Goal: Find specific page/section: Find specific page/section

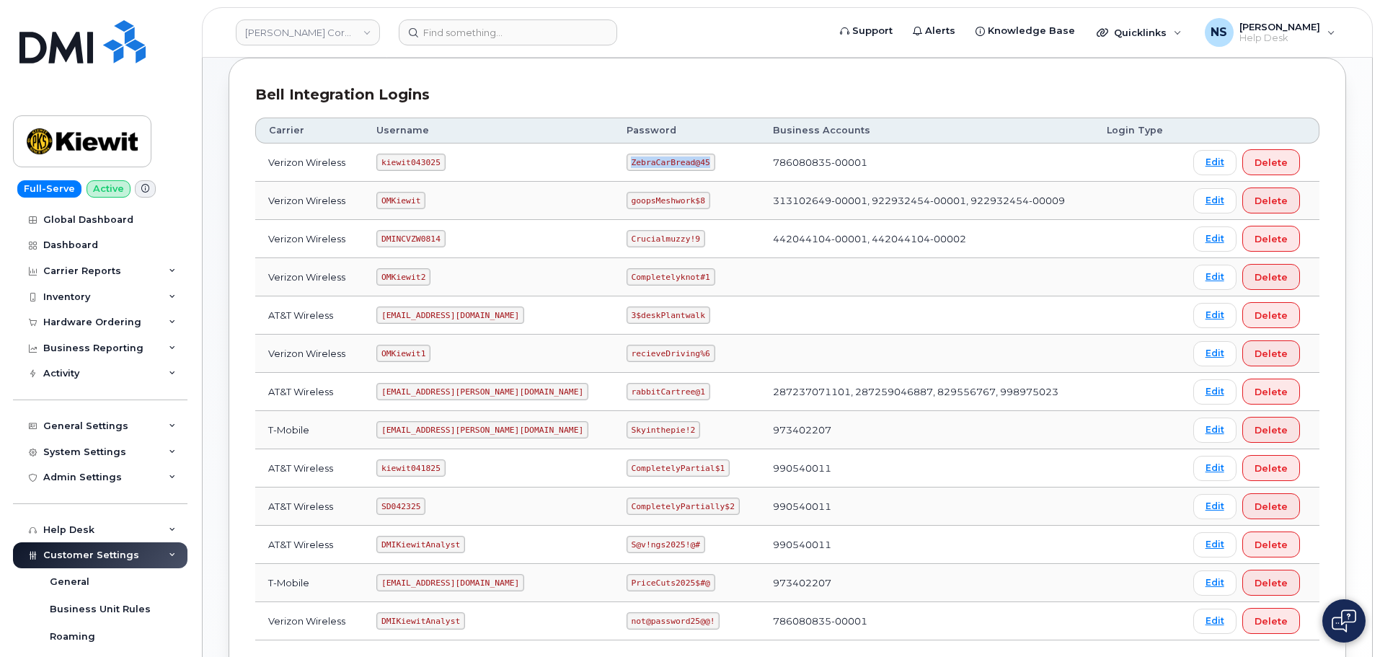
scroll to position [4, 0]
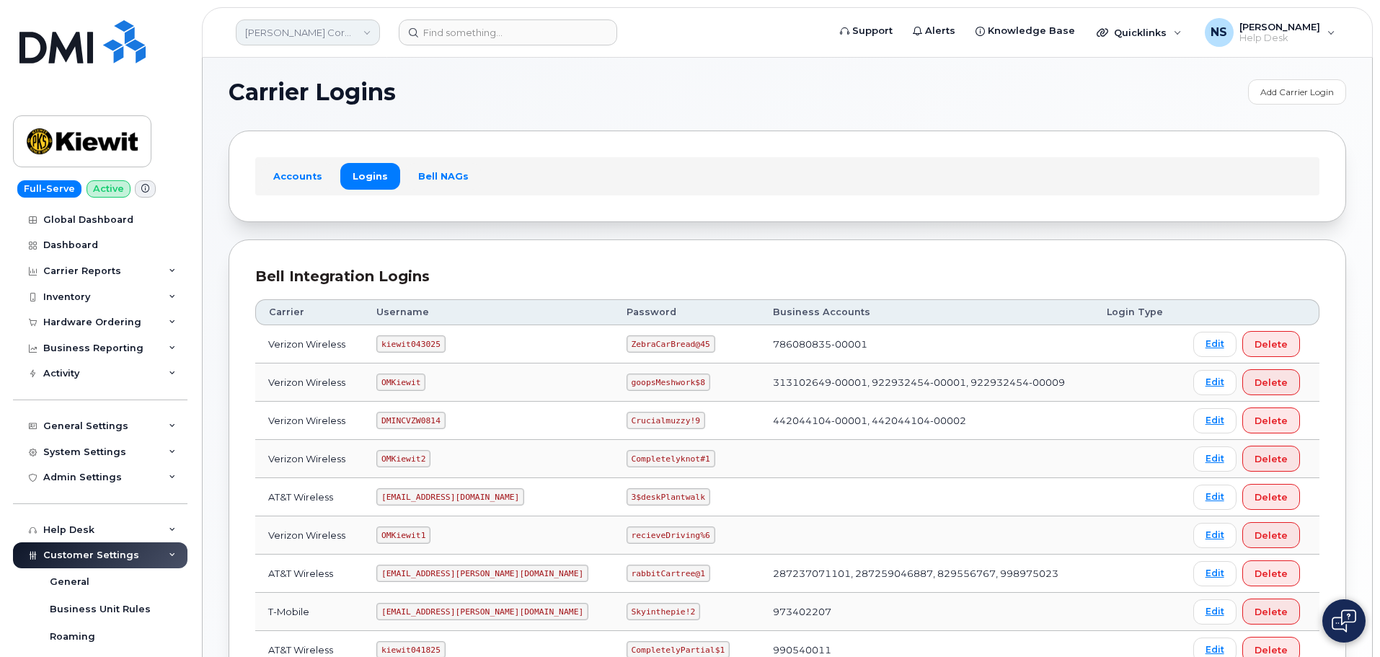
click at [323, 27] on link "[PERSON_NAME] Corporation" at bounding box center [308, 32] width 144 height 26
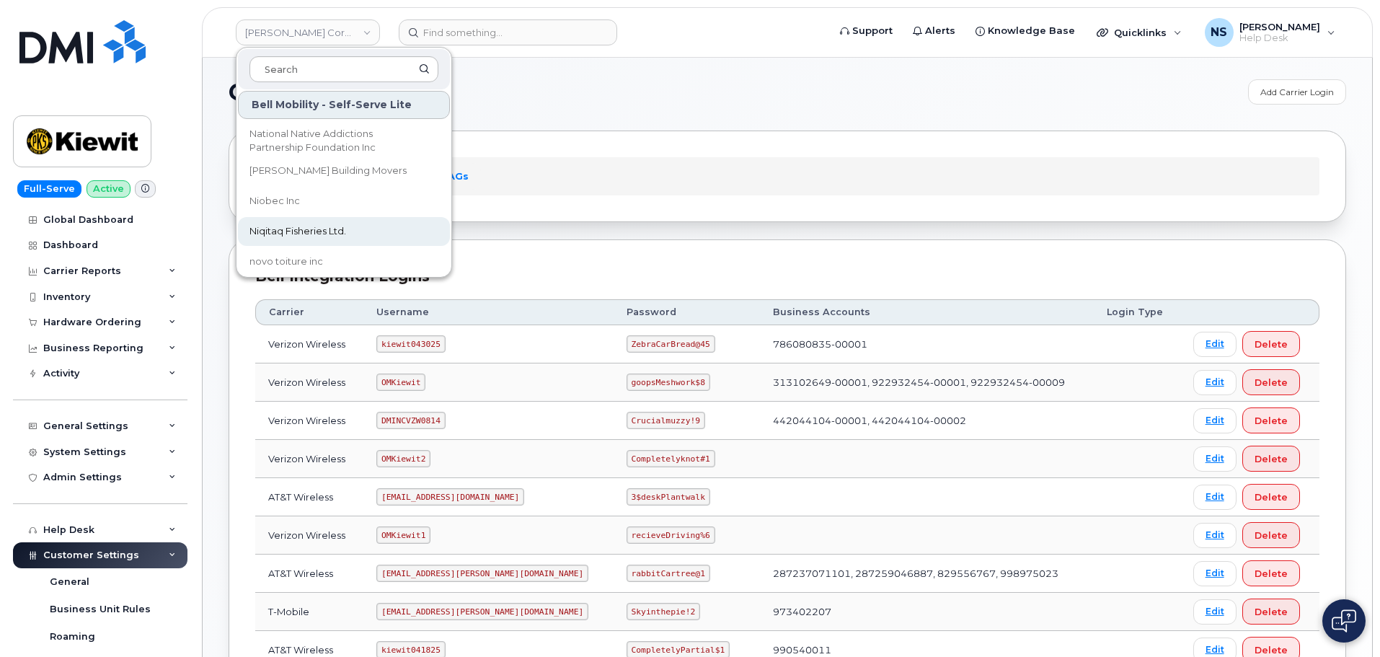
scroll to position [4397, 0]
click at [320, 32] on link "[PERSON_NAME] Corporation" at bounding box center [308, 32] width 144 height 26
click at [314, 32] on link "[PERSON_NAME] Corporation" at bounding box center [308, 32] width 144 height 26
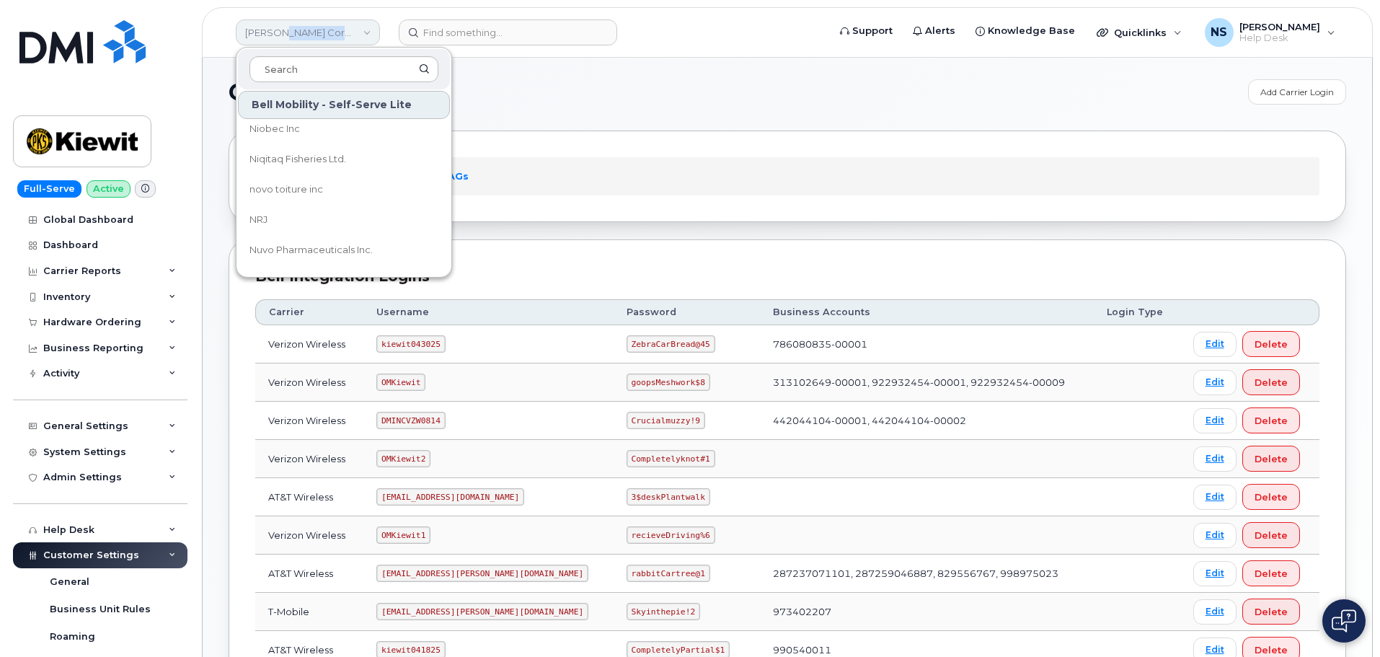
click at [313, 30] on link "[PERSON_NAME] Corporation" at bounding box center [308, 32] width 144 height 26
click at [305, 30] on link "[PERSON_NAME] Corporation" at bounding box center [308, 32] width 144 height 26
click at [305, 31] on link "[PERSON_NAME] Corporation" at bounding box center [308, 32] width 144 height 26
click at [306, 30] on link "[PERSON_NAME] Corporation" at bounding box center [308, 32] width 144 height 26
drag, startPoint x: 726, startPoint y: 79, endPoint x: 514, endPoint y: 78, distance: 211.9
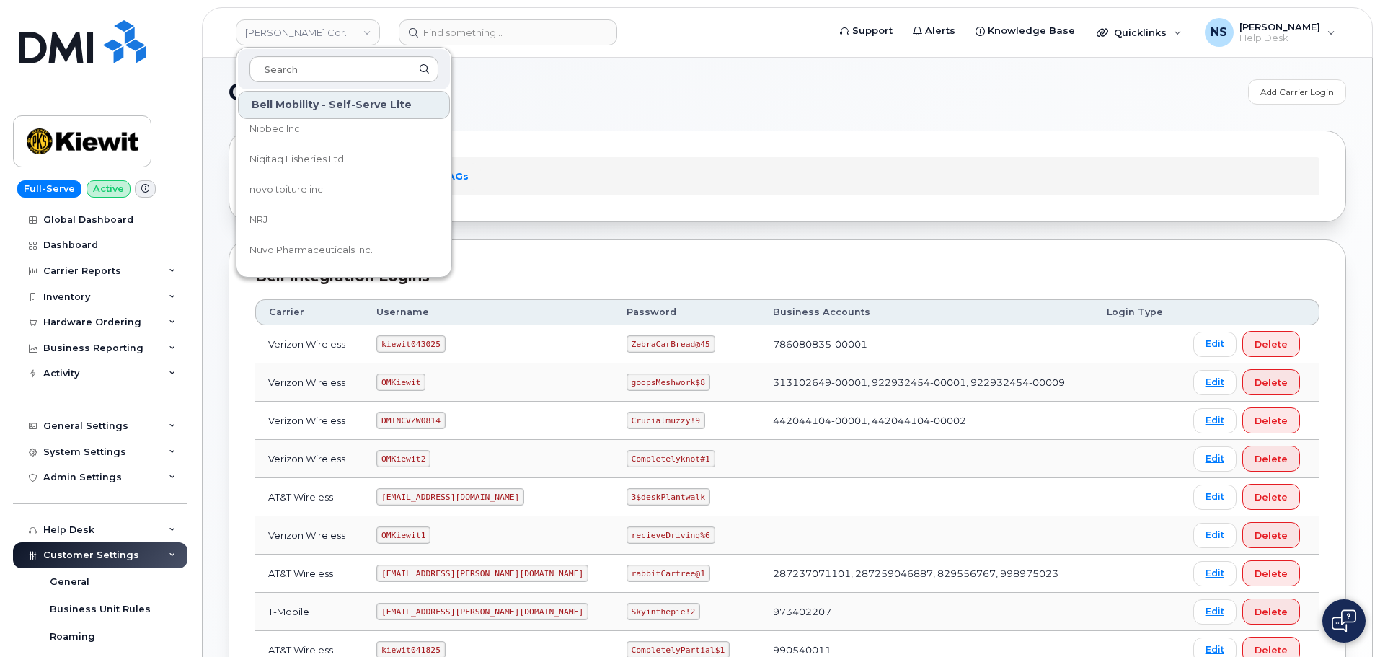
click at [721, 79] on div "Carrier Logins Add Carrier Login Accounts Logins Bell NAGs Bell Integration Log…" at bounding box center [787, 475] width 1169 height 845
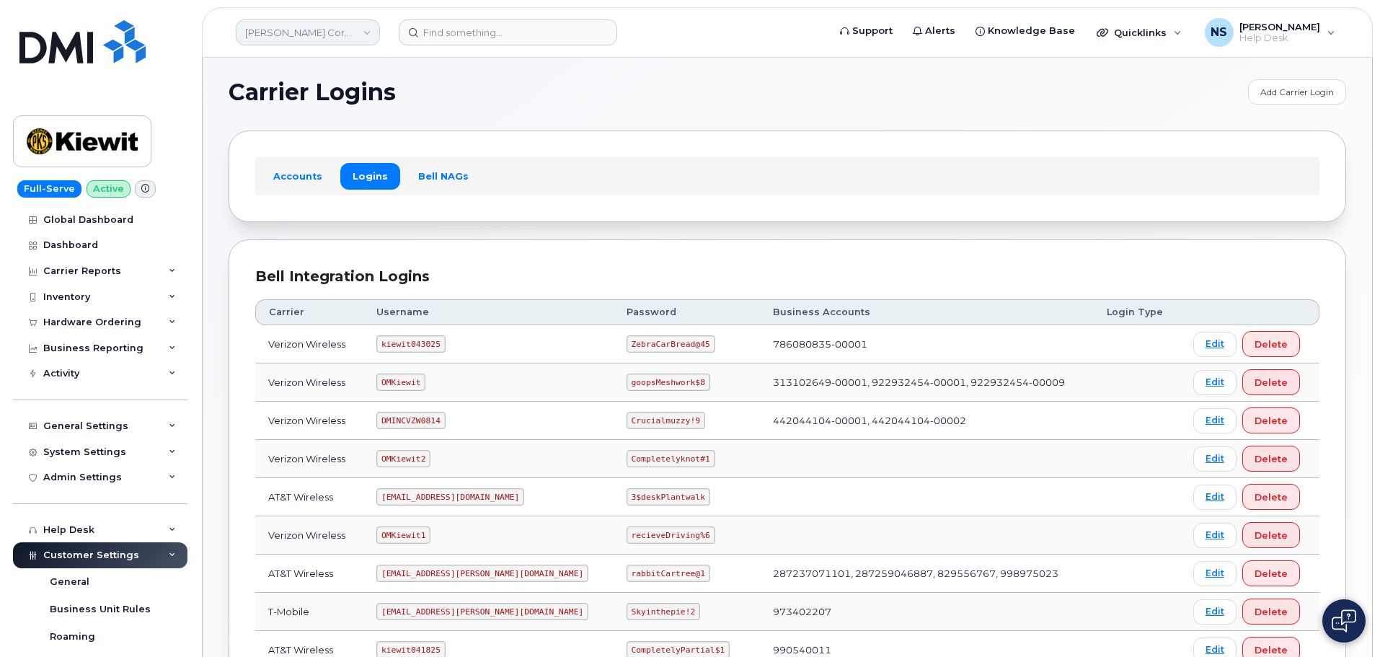
click at [335, 26] on link "[PERSON_NAME] Corporation" at bounding box center [308, 32] width 144 height 26
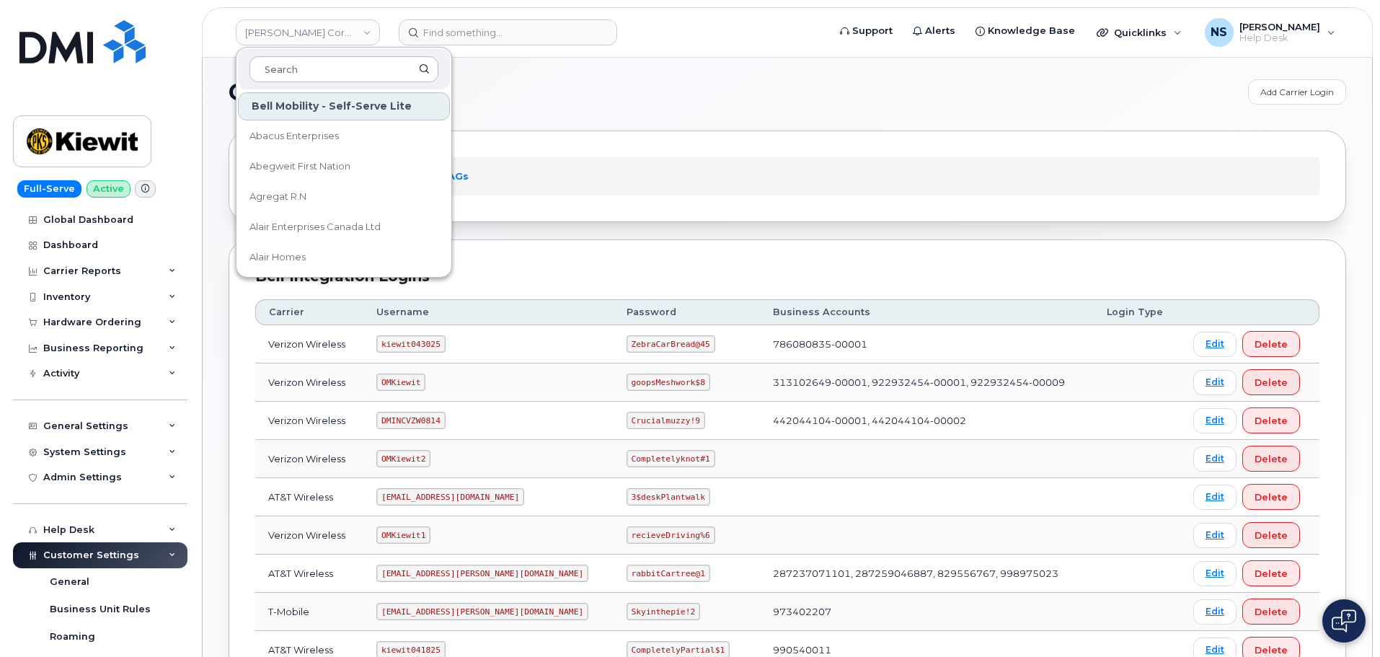
click at [851, 143] on div "Accounts Logins Bell NAGs" at bounding box center [786, 175] width 1117 height 91
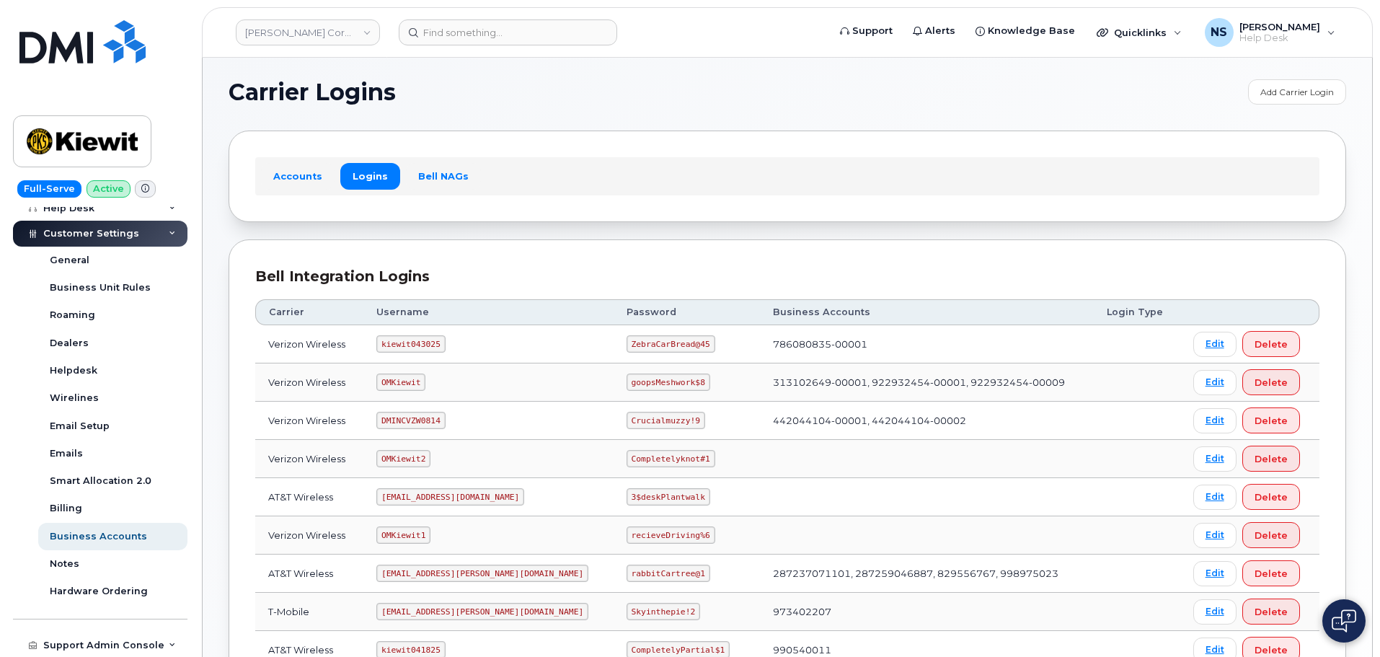
scroll to position [177, 0]
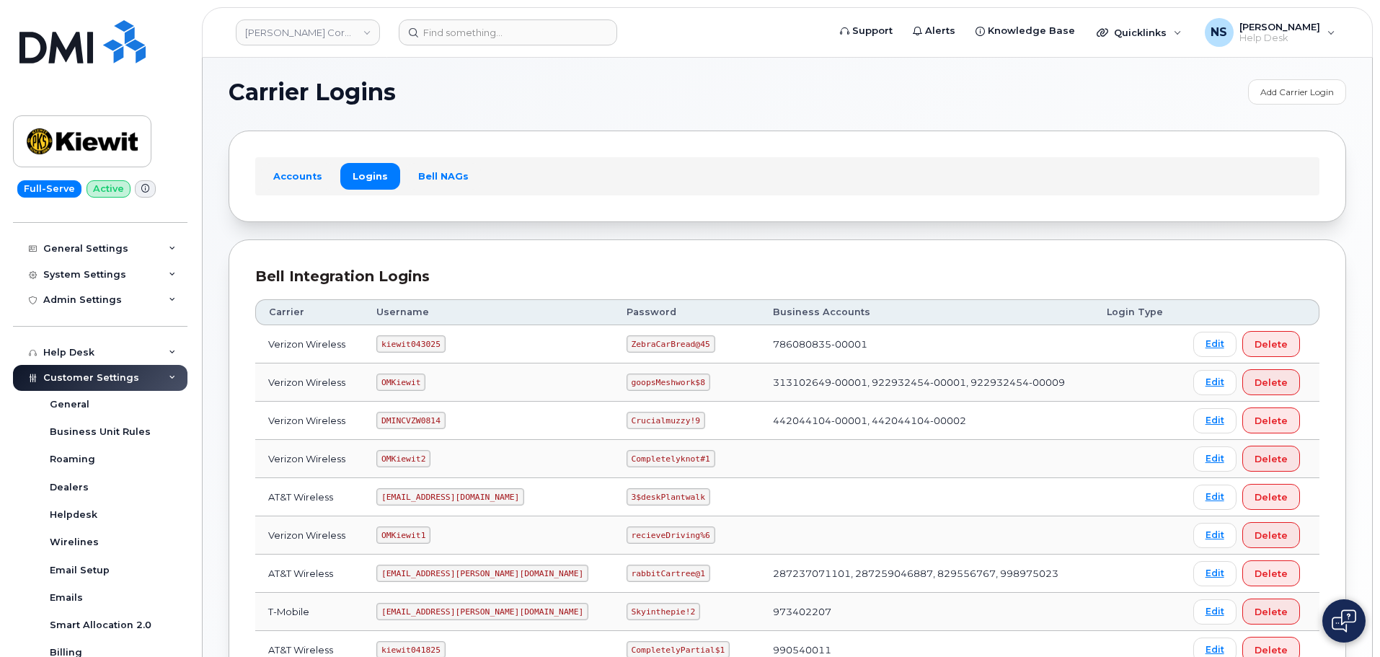
click at [127, 378] on span "Customer Settings" at bounding box center [91, 377] width 96 height 11
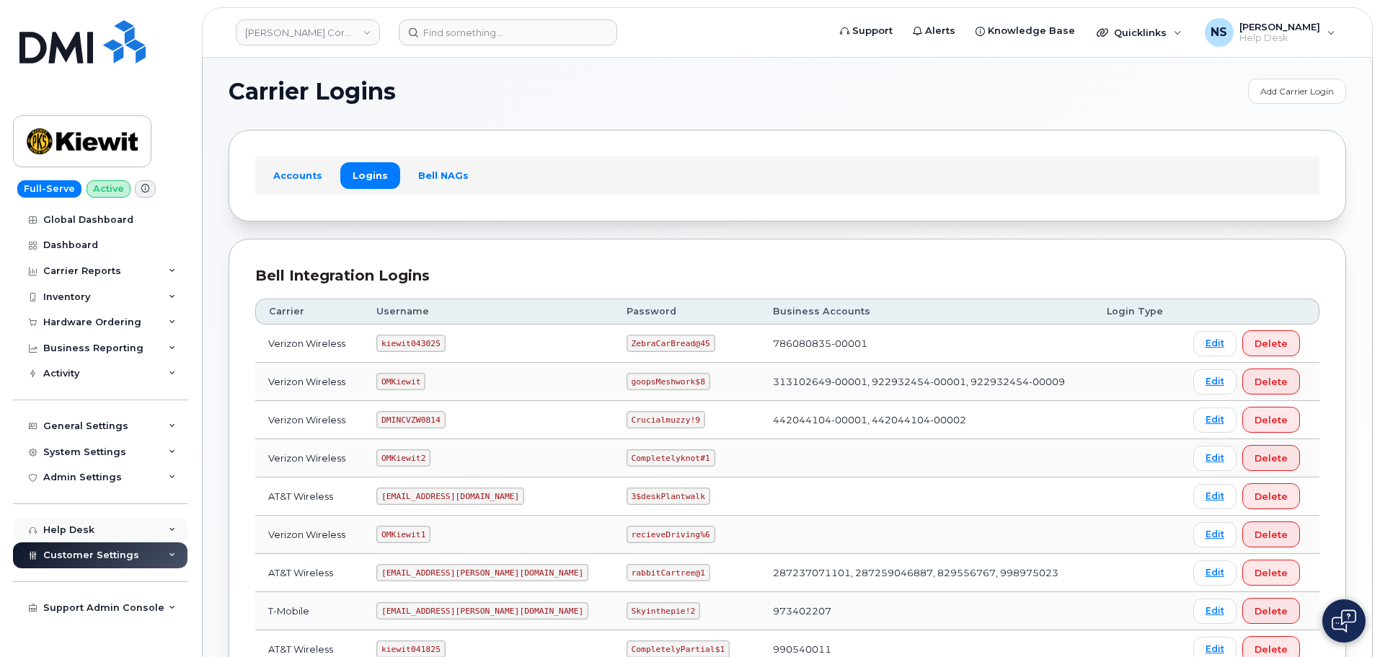
scroll to position [4, 0]
click at [81, 603] on div "Support Admin Console" at bounding box center [103, 608] width 121 height 12
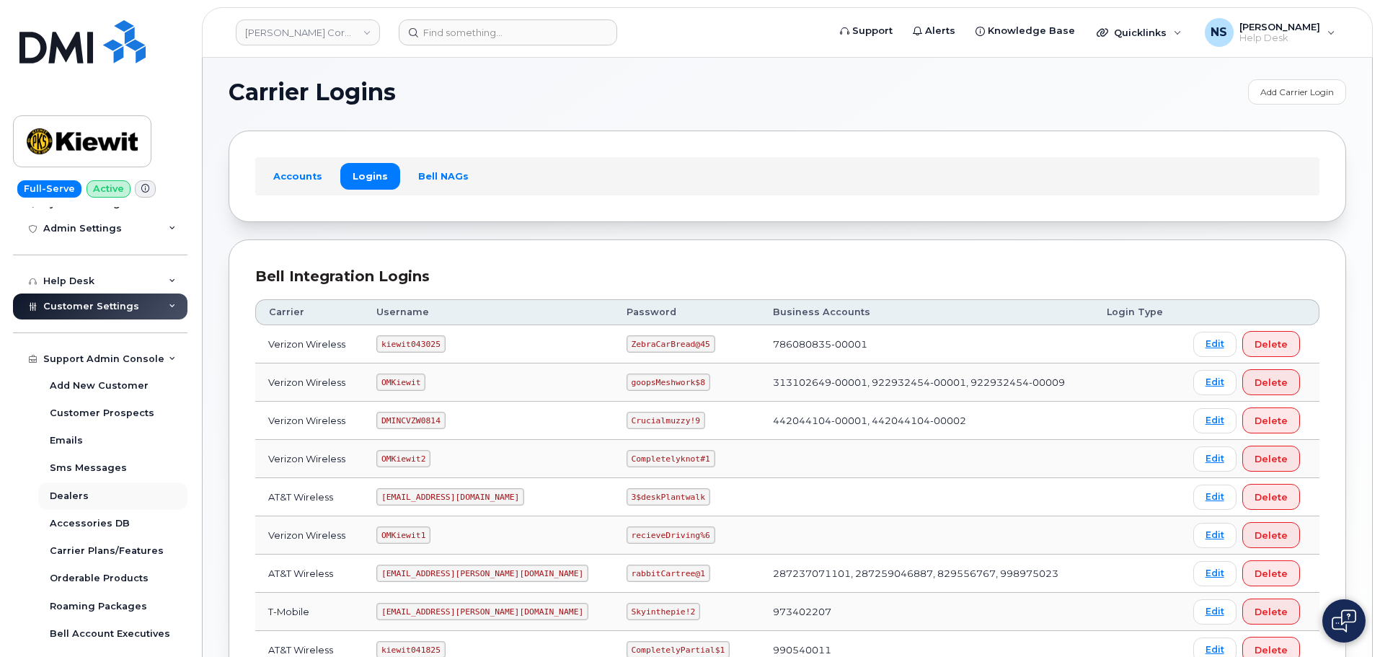
scroll to position [267, 0]
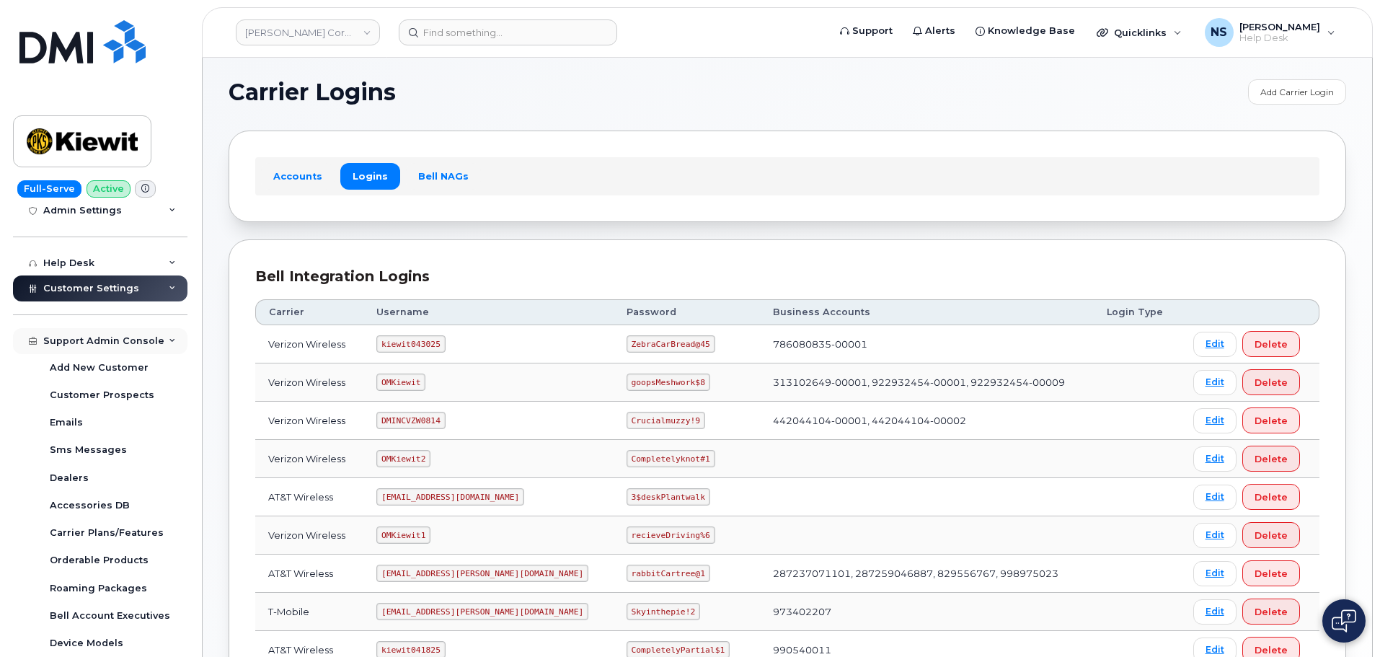
click at [119, 341] on div "Support Admin Console" at bounding box center [103, 341] width 121 height 12
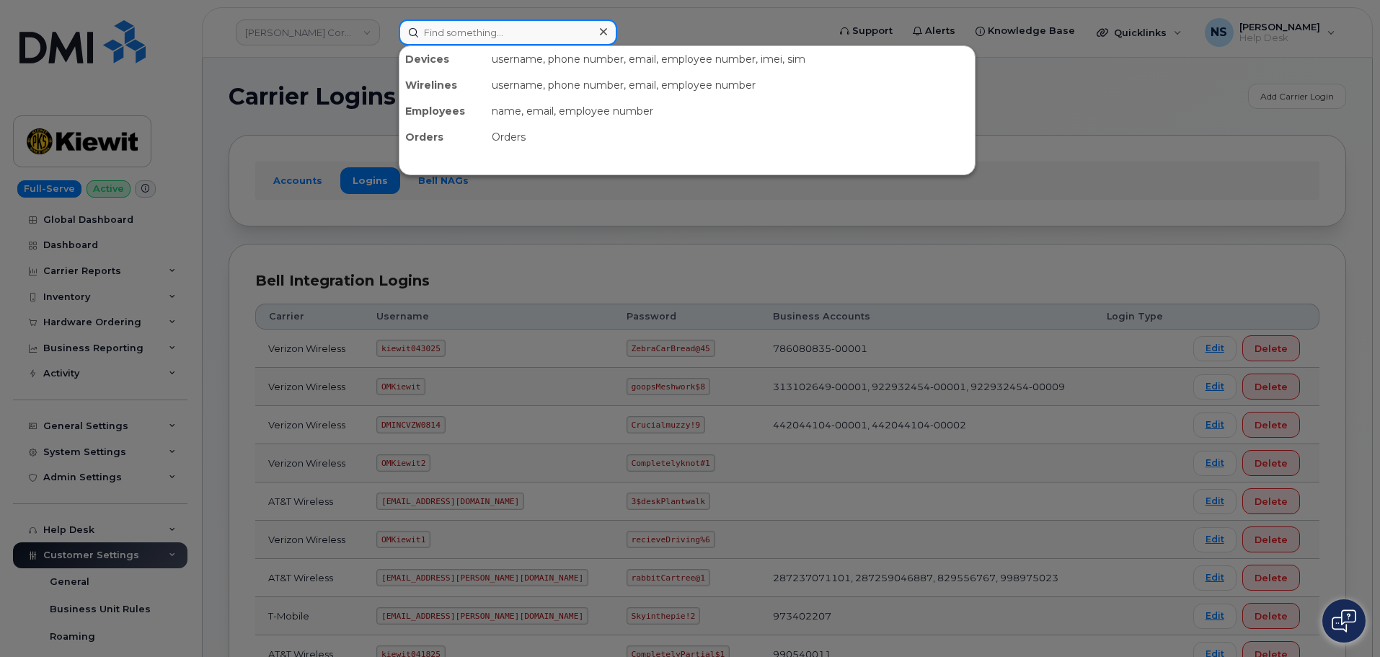
click at [497, 26] on input at bounding box center [508, 32] width 218 height 26
paste input "4709228474"
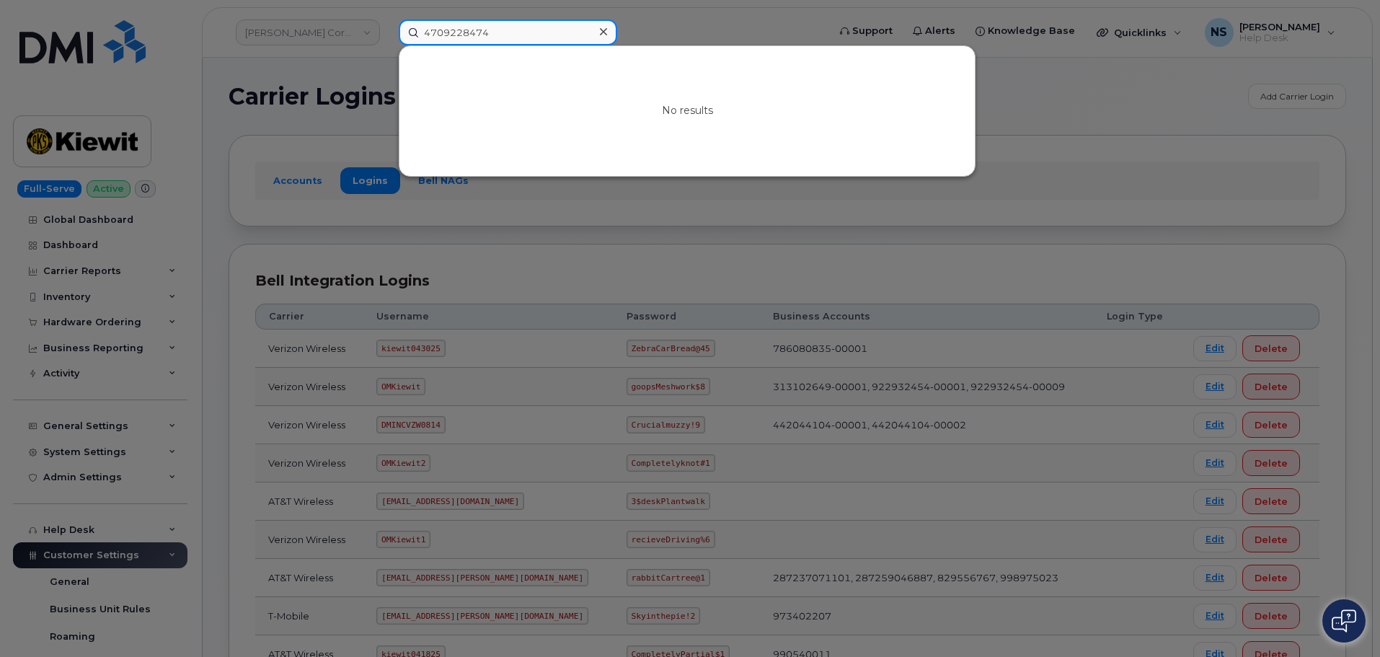
type input "4709228474"
drag, startPoint x: 266, startPoint y: 73, endPoint x: 174, endPoint y: 92, distance: 94.3
click at [259, 74] on div at bounding box center [690, 328] width 1380 height 657
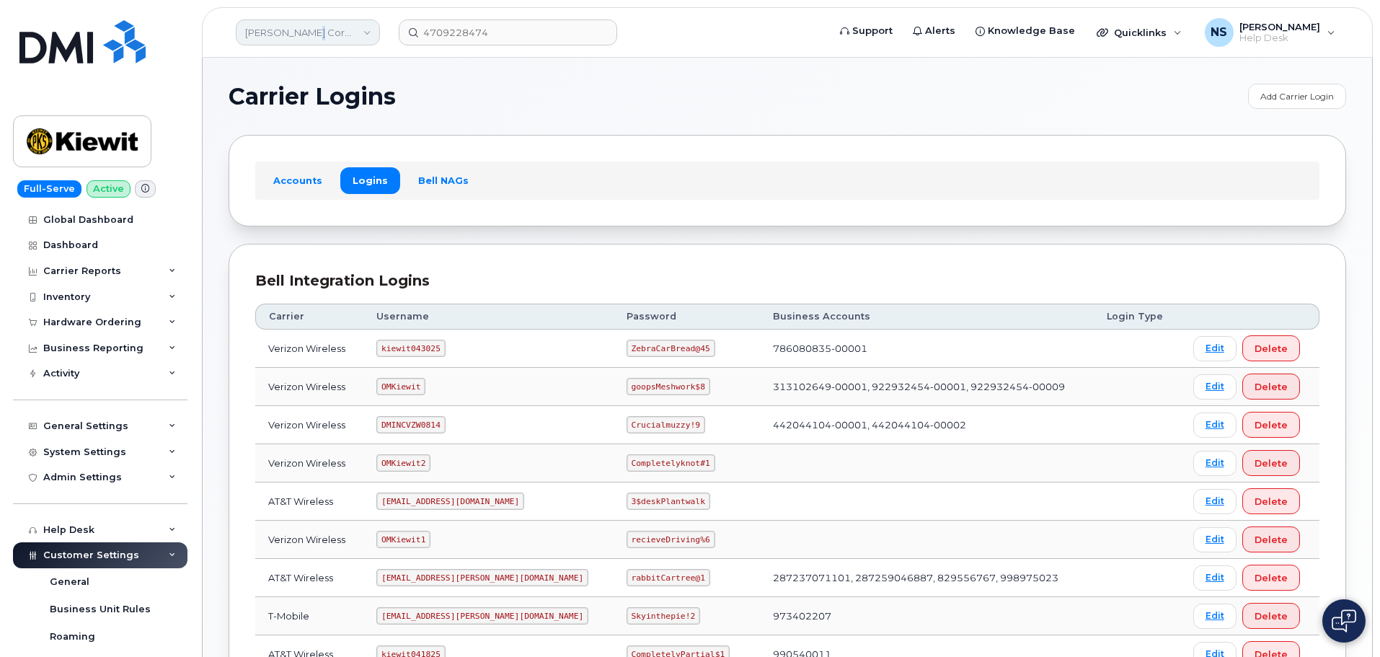
click at [303, 30] on link "[PERSON_NAME] Corporation" at bounding box center [308, 32] width 144 height 26
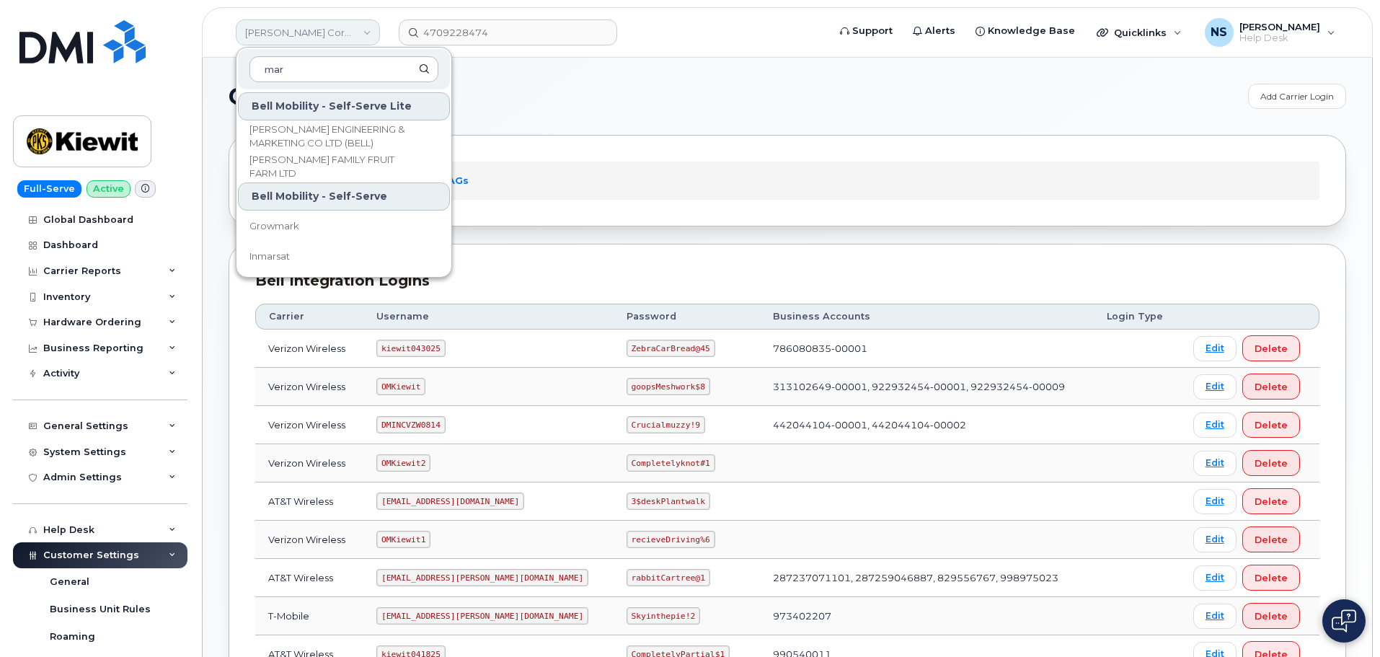
type input "mars"
drag, startPoint x: 706, startPoint y: 88, endPoint x: 733, endPoint y: 17, distance: 75.8
click at [708, 73] on div "Carrier Logins Add Carrier Login Accounts Logins Bell NAGs Bell Integration Log…" at bounding box center [787, 480] width 1169 height 845
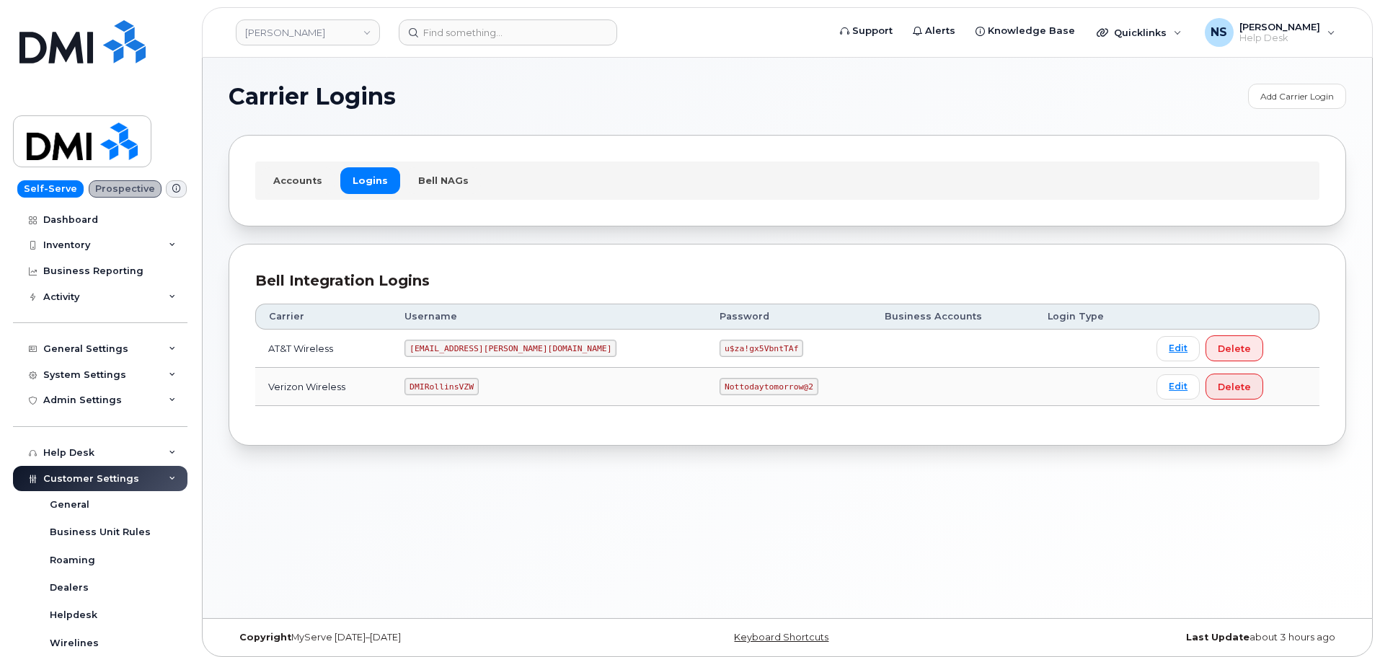
click at [461, 390] on code "DMIRollinsVZW" at bounding box center [441, 386] width 74 height 17
drag, startPoint x: 461, startPoint y: 390, endPoint x: 457, endPoint y: 368, distance: 22.8
click at [461, 391] on code "DMIRollinsVZW" at bounding box center [441, 386] width 74 height 17
copy code "DMIRollinsVZW"
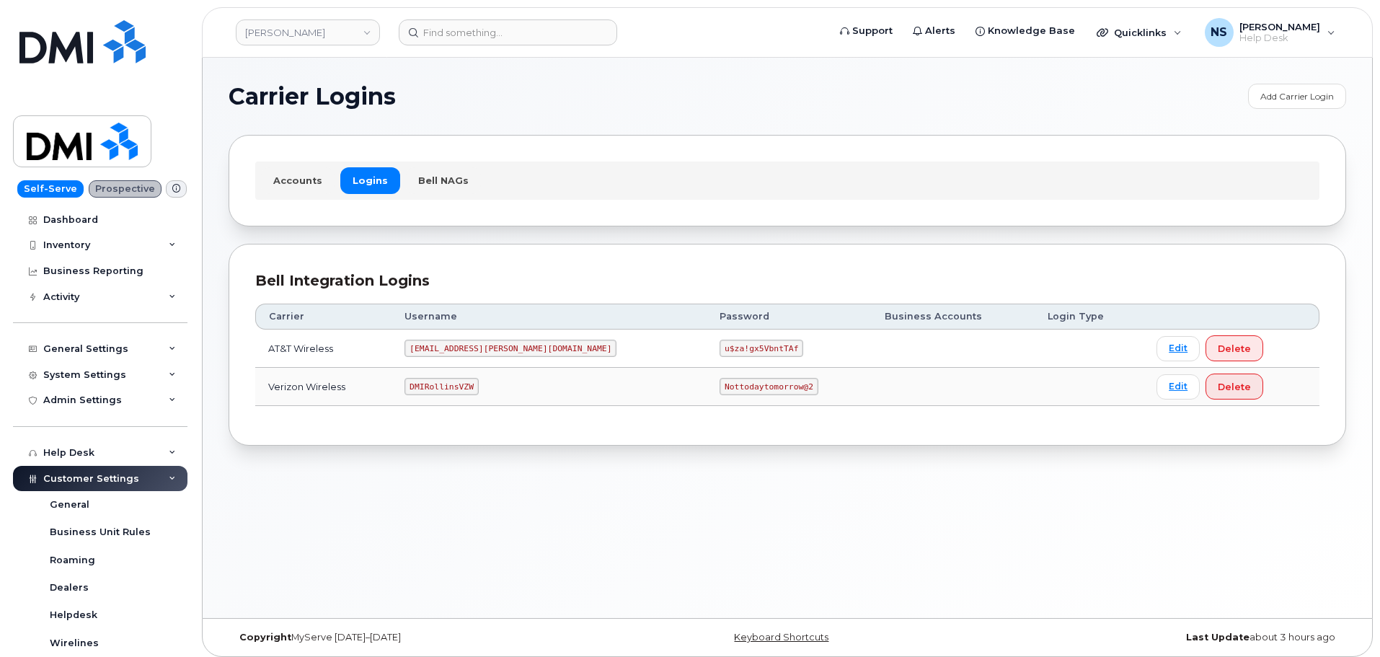
click at [719, 391] on code "Nottodaytomorrow@2" at bounding box center [768, 386] width 98 height 17
click at [719, 390] on code "Nottodaytomorrow@2" at bounding box center [768, 386] width 98 height 17
click at [719, 387] on code "Nottodaytomorrow@2" at bounding box center [768, 386] width 98 height 17
click at [719, 388] on code "Nottodaytomorrow@2" at bounding box center [768, 386] width 98 height 17
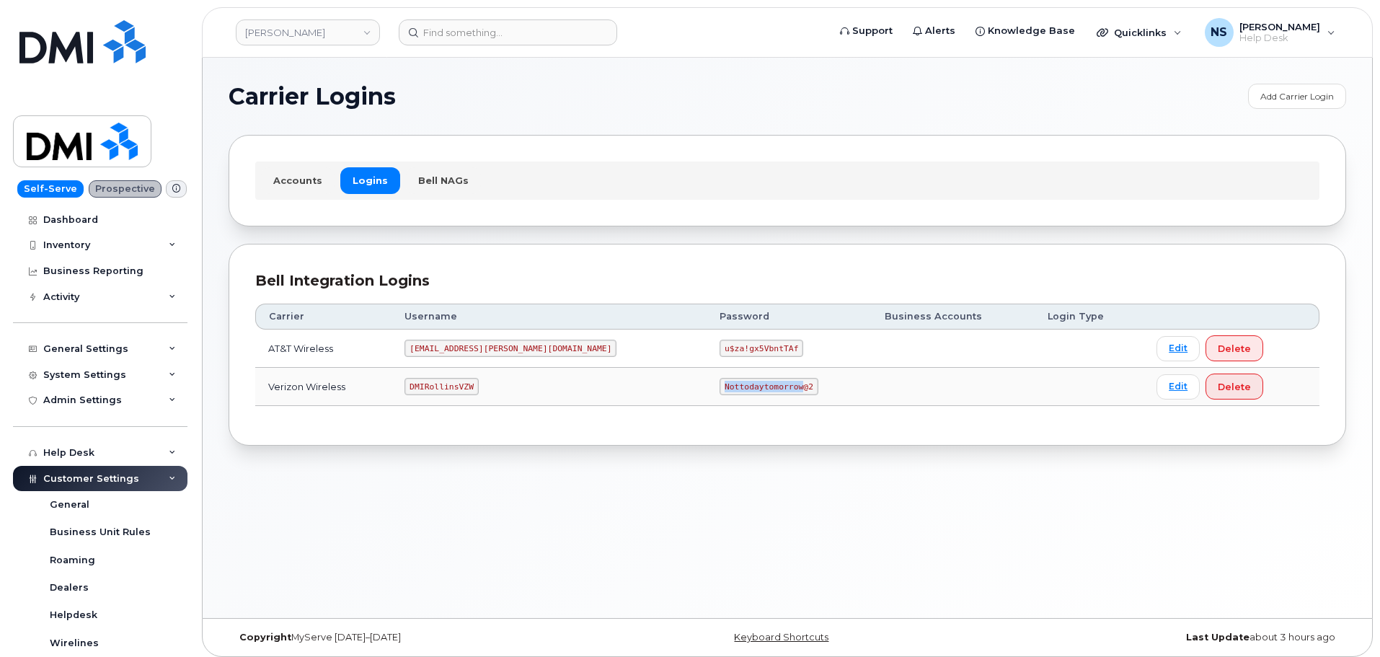
copy code "Nottodaytomorrow"
click at [719, 380] on code "Nottodaytomorrow@2" at bounding box center [768, 386] width 98 height 17
copy code "Nottodaytomorrow@2"
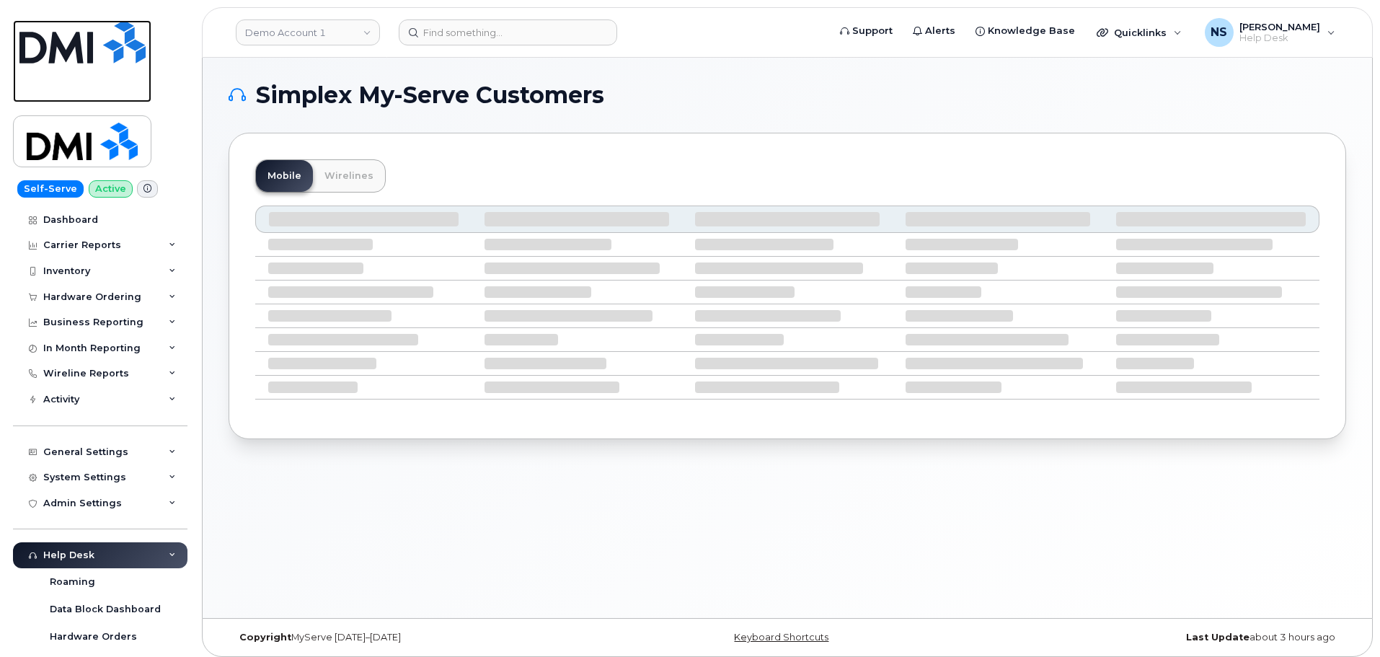
click at [101, 56] on img at bounding box center [82, 41] width 126 height 43
